Goal: Transaction & Acquisition: Purchase product/service

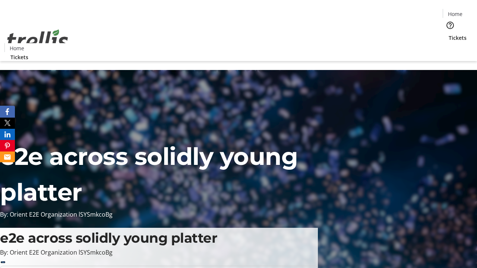
click at [449, 34] on span "Tickets" at bounding box center [458, 38] width 18 height 8
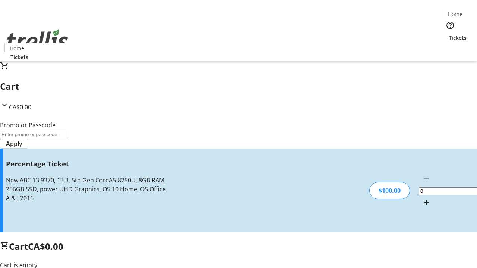
click at [422, 198] on mat-icon "Increment by one" at bounding box center [426, 202] width 9 height 9
type input "1"
type input "FOO"
